Goal: Find specific page/section: Find specific page/section

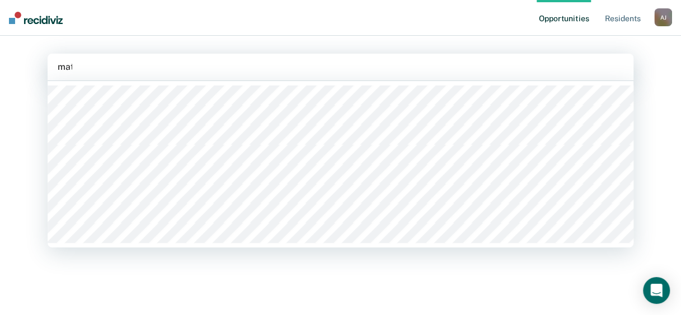
type input "matt"
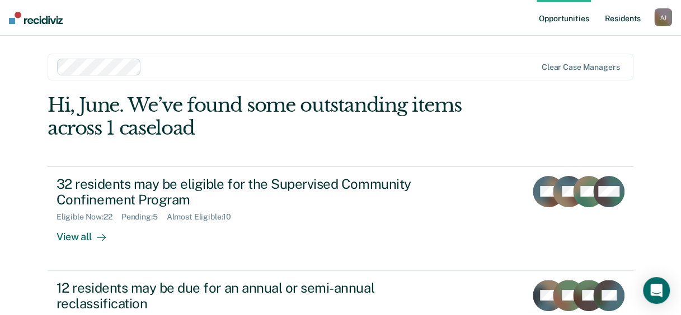
click at [626, 18] on link "Resident s" at bounding box center [622, 18] width 41 height 36
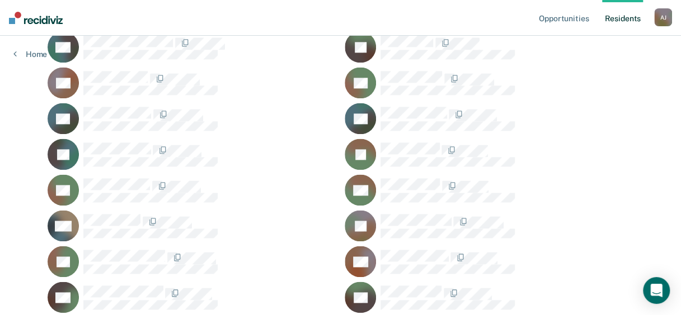
scroll to position [654, 0]
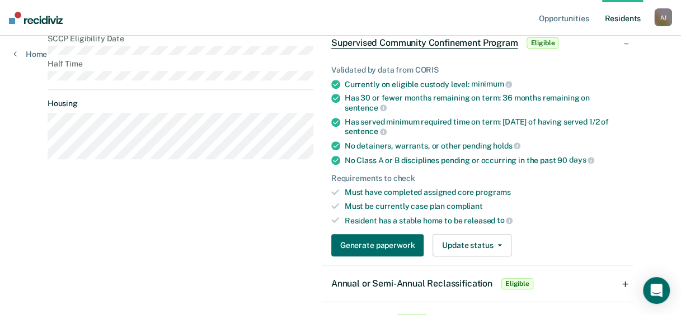
scroll to position [109, 0]
